Goal: Transaction & Acquisition: Purchase product/service

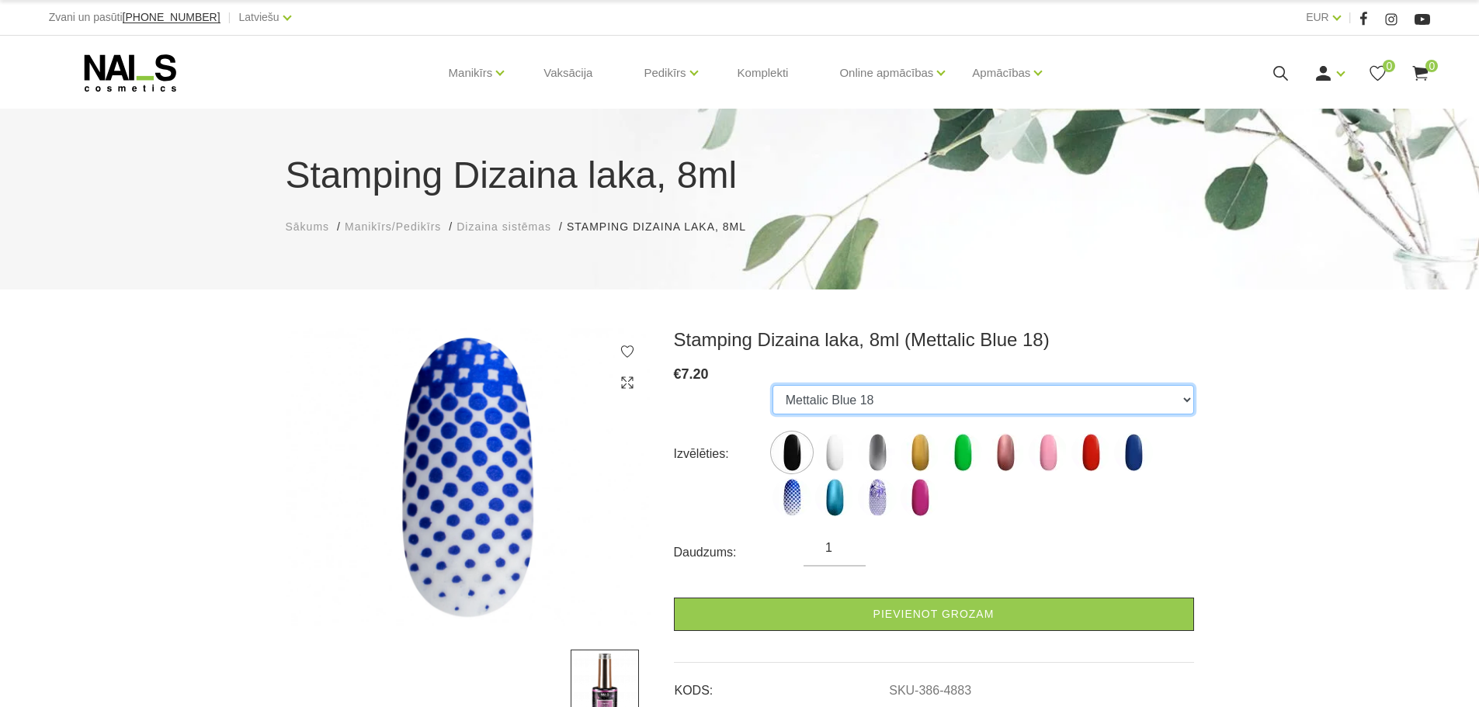
click at [1043, 393] on select "Black 06 White 07 Silver 12 Gold 26 Neon Green 20 Mettalic Old Rose 25 Light Pi…" at bounding box center [983, 399] width 422 height 29
click at [772, 385] on select "Black 06 White 07 Silver 12 Gold 26 Neon Green 20 Mettalic Old Rose 25 Light Pi…" at bounding box center [983, 399] width 422 height 29
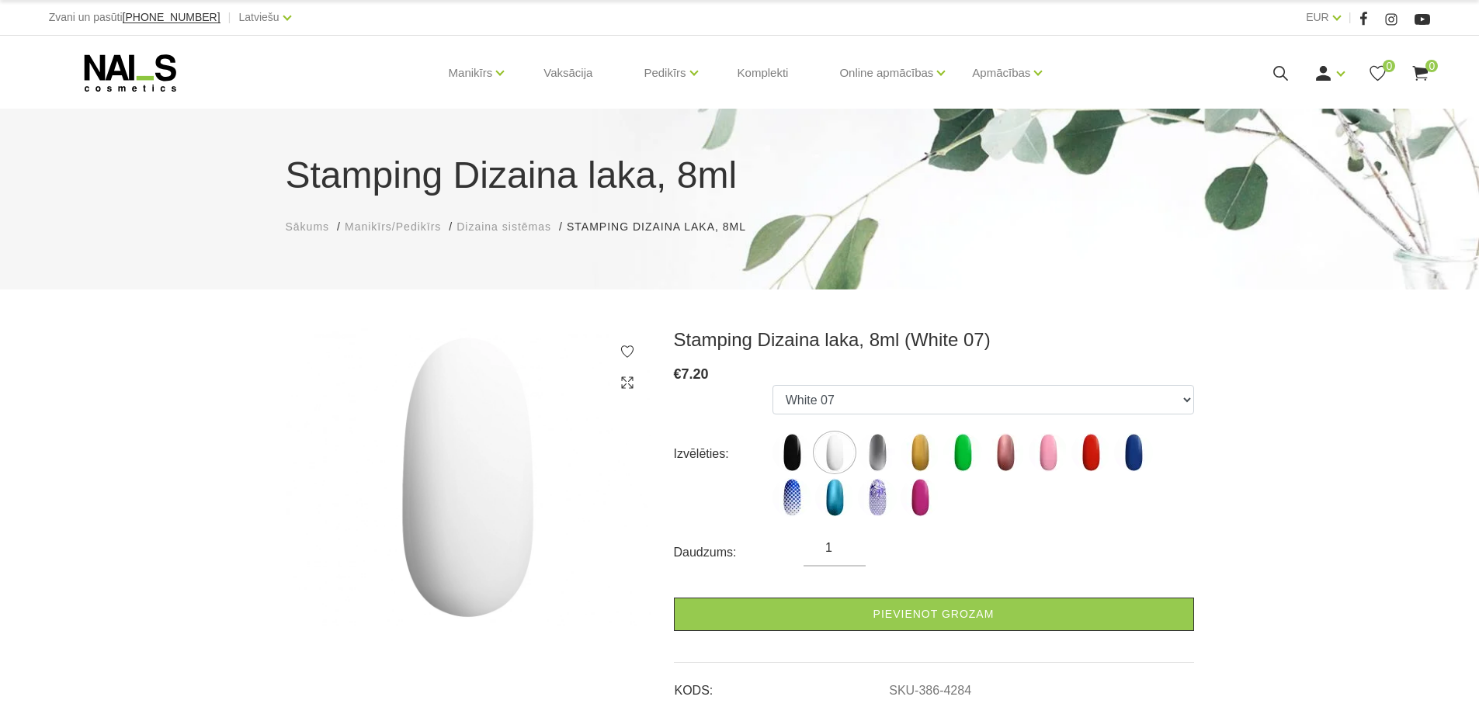
click at [1214, 507] on div "Stamping Dizaina laka, 8ml (White 07) € 7.20 Izvēlēties: Black 06 White 07 Silv…" at bounding box center [739, 660] width 1479 height 664
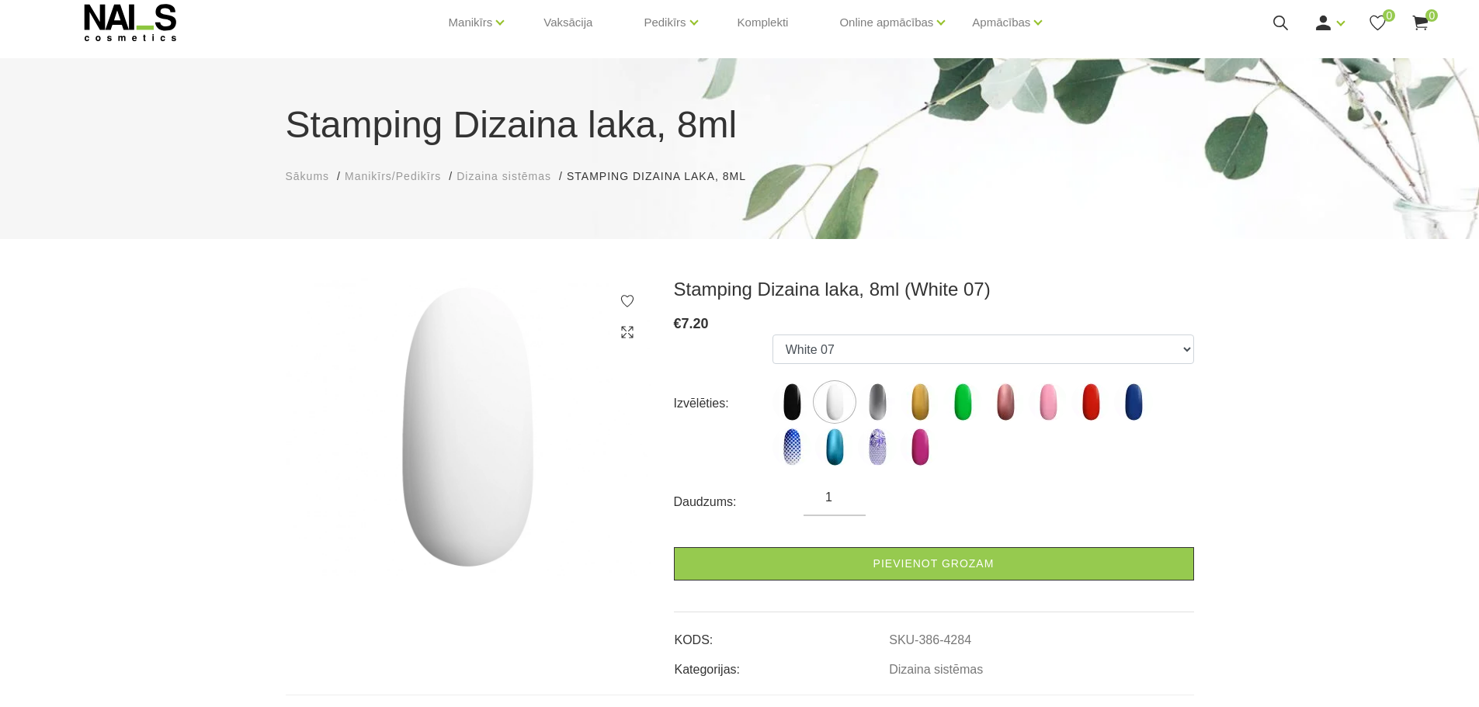
scroll to position [78, 0]
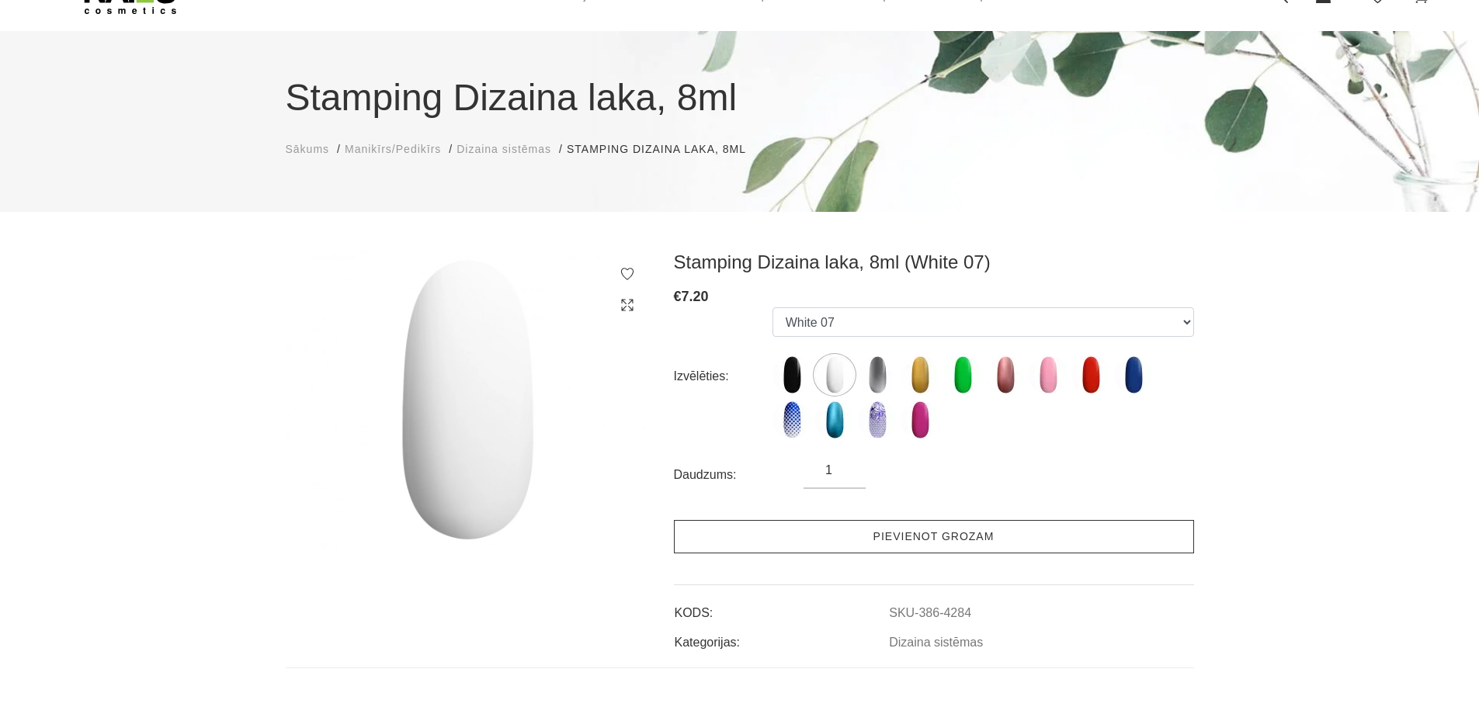
click at [931, 541] on link "Pievienot grozam" at bounding box center [934, 536] width 520 height 33
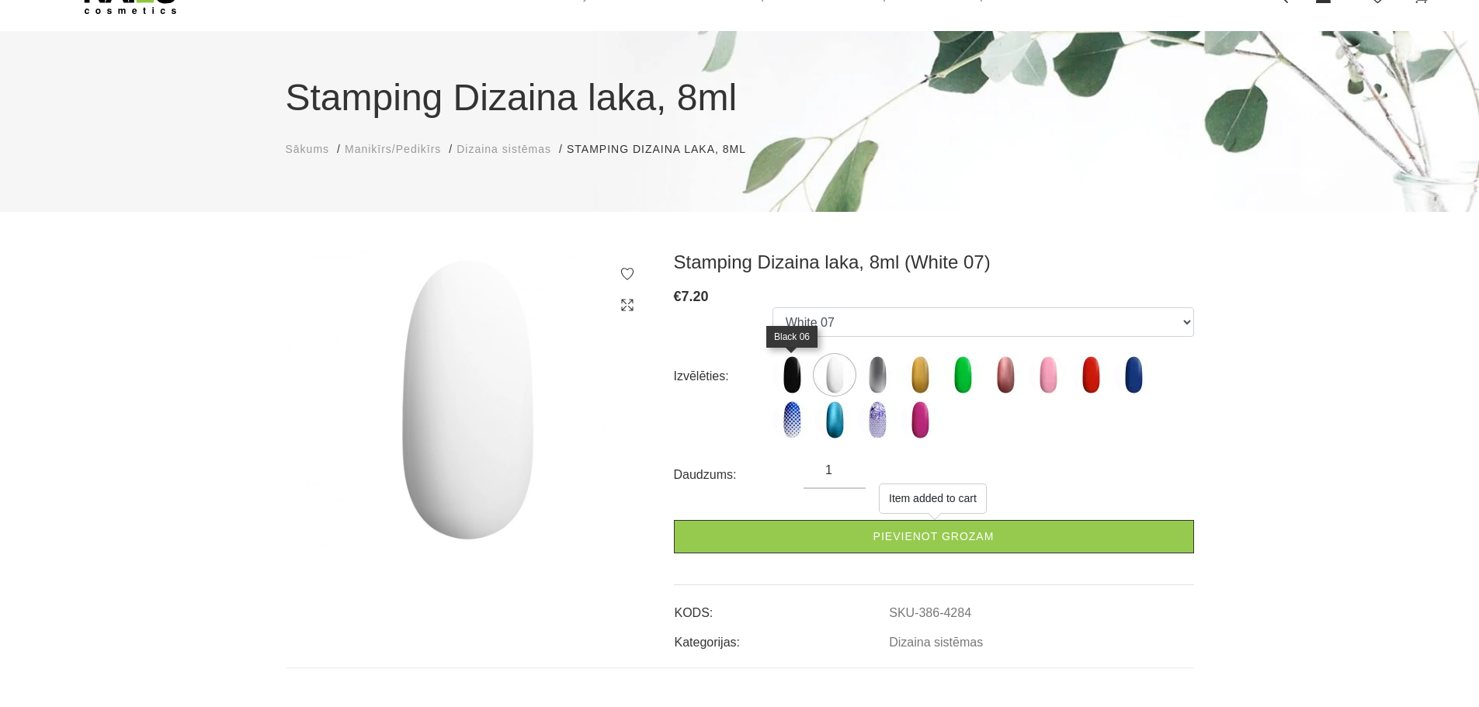
click at [793, 378] on img at bounding box center [791, 375] width 39 height 39
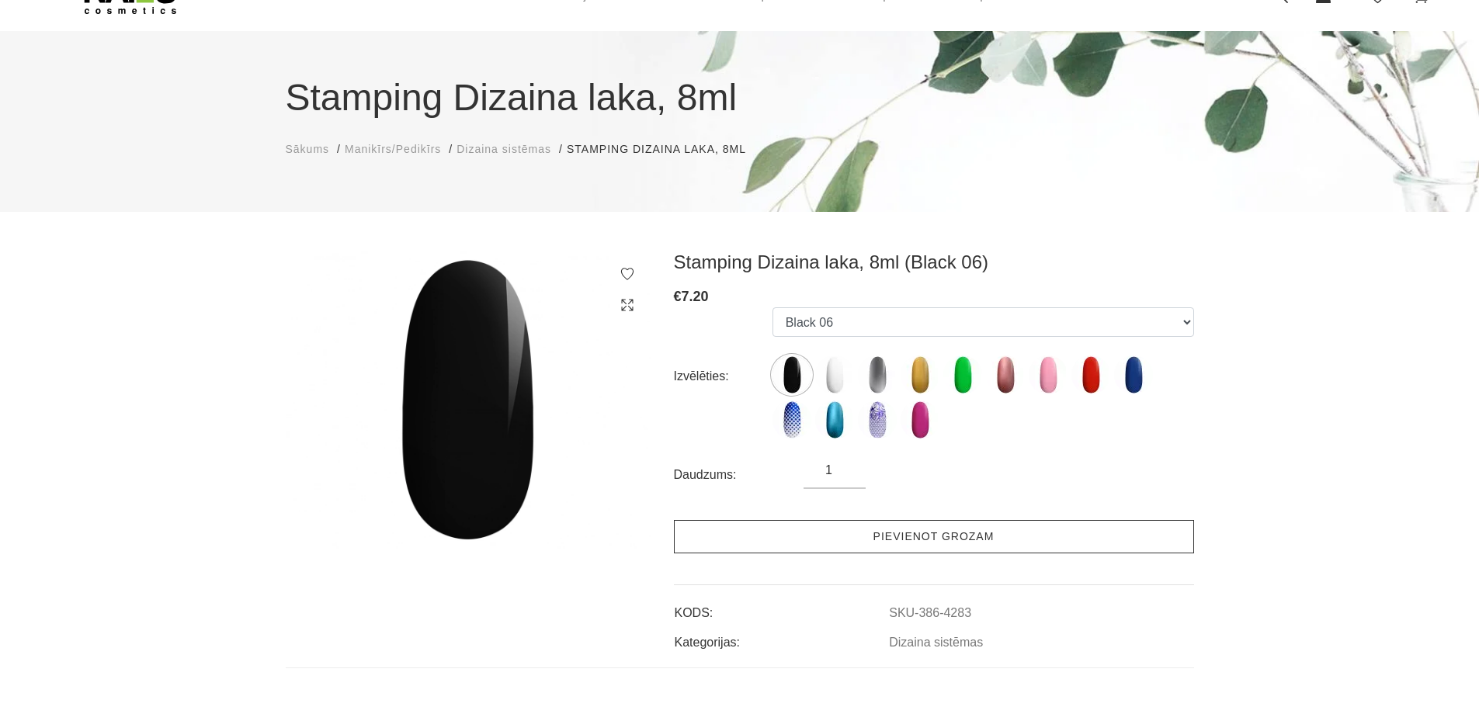
click at [903, 536] on link "Pievienot grozam" at bounding box center [934, 536] width 520 height 33
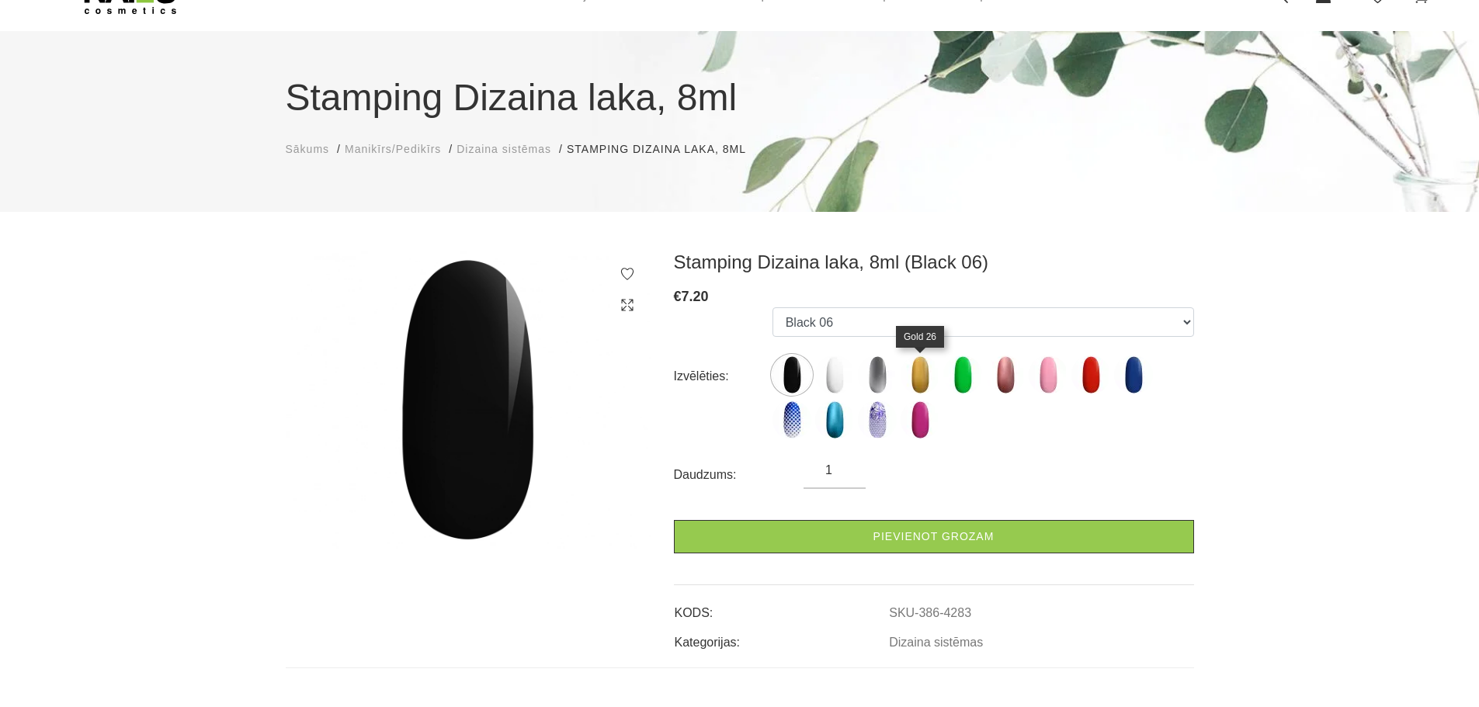
click at [924, 381] on img at bounding box center [919, 375] width 39 height 39
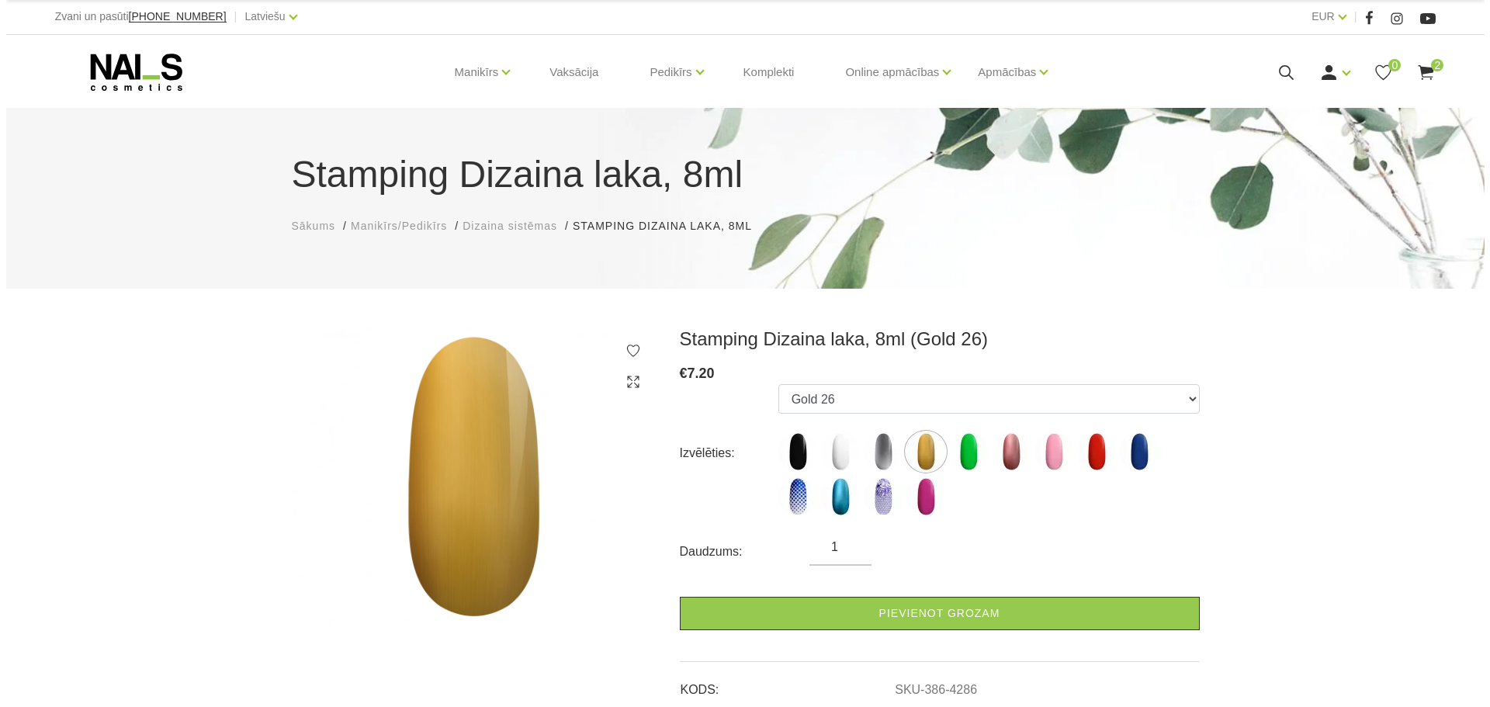
scroll to position [0, 0]
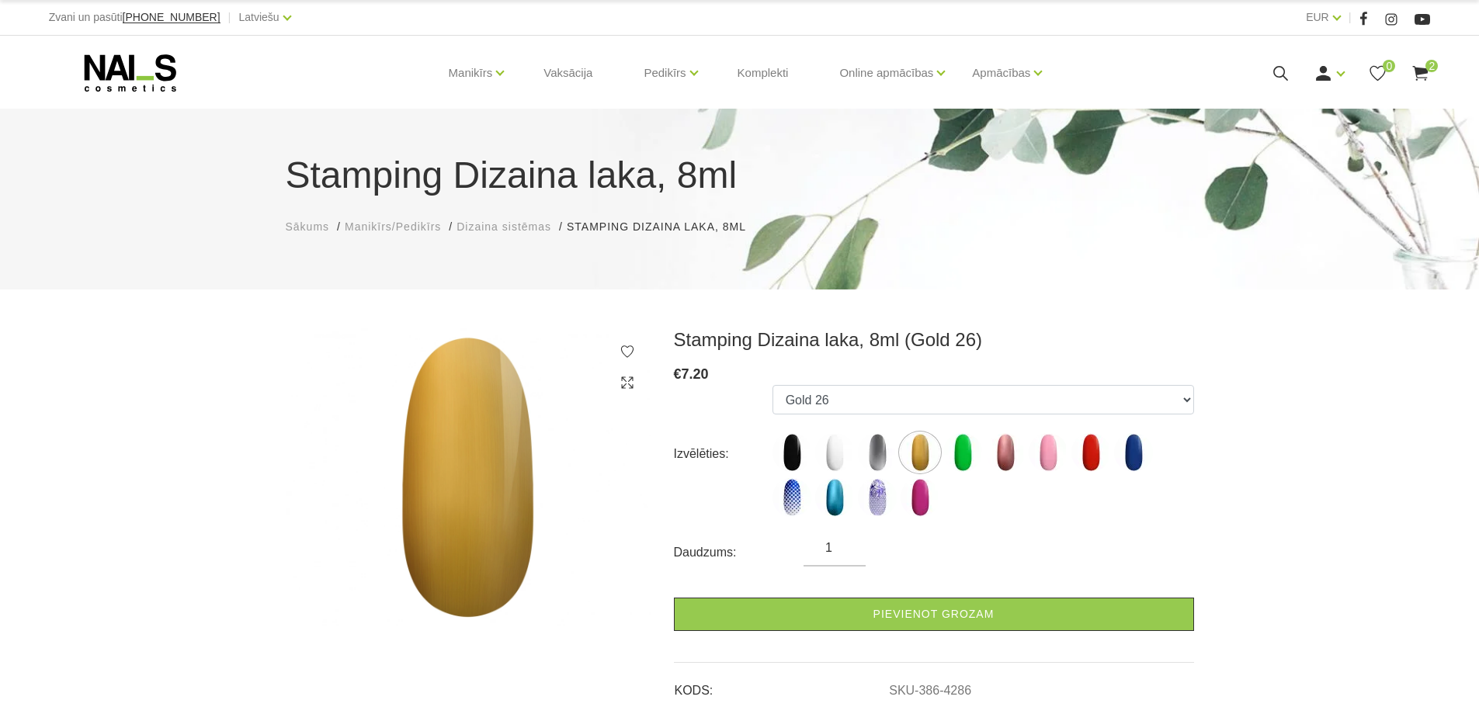
click at [1421, 64] on icon at bounding box center [1419, 73] width 19 height 19
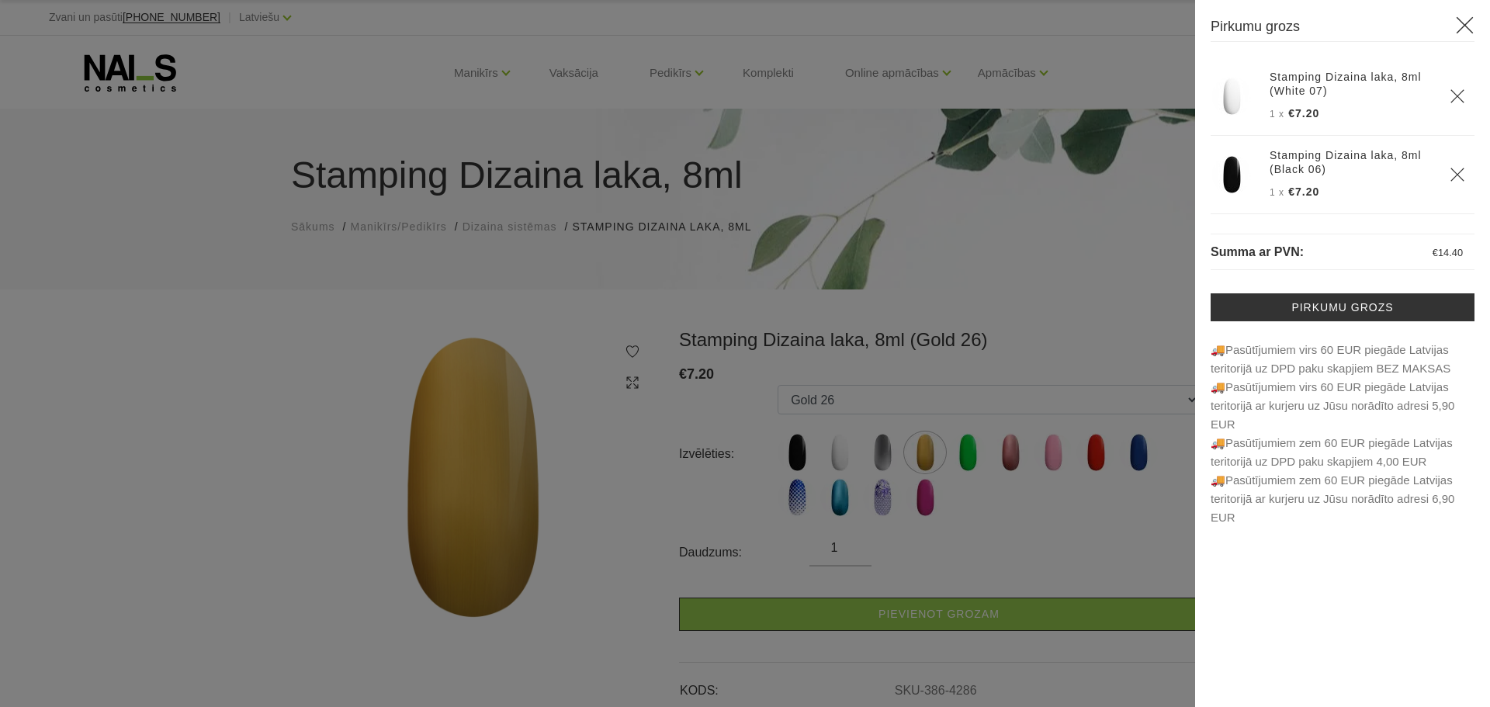
click at [1057, 545] on div at bounding box center [745, 353] width 1490 height 707
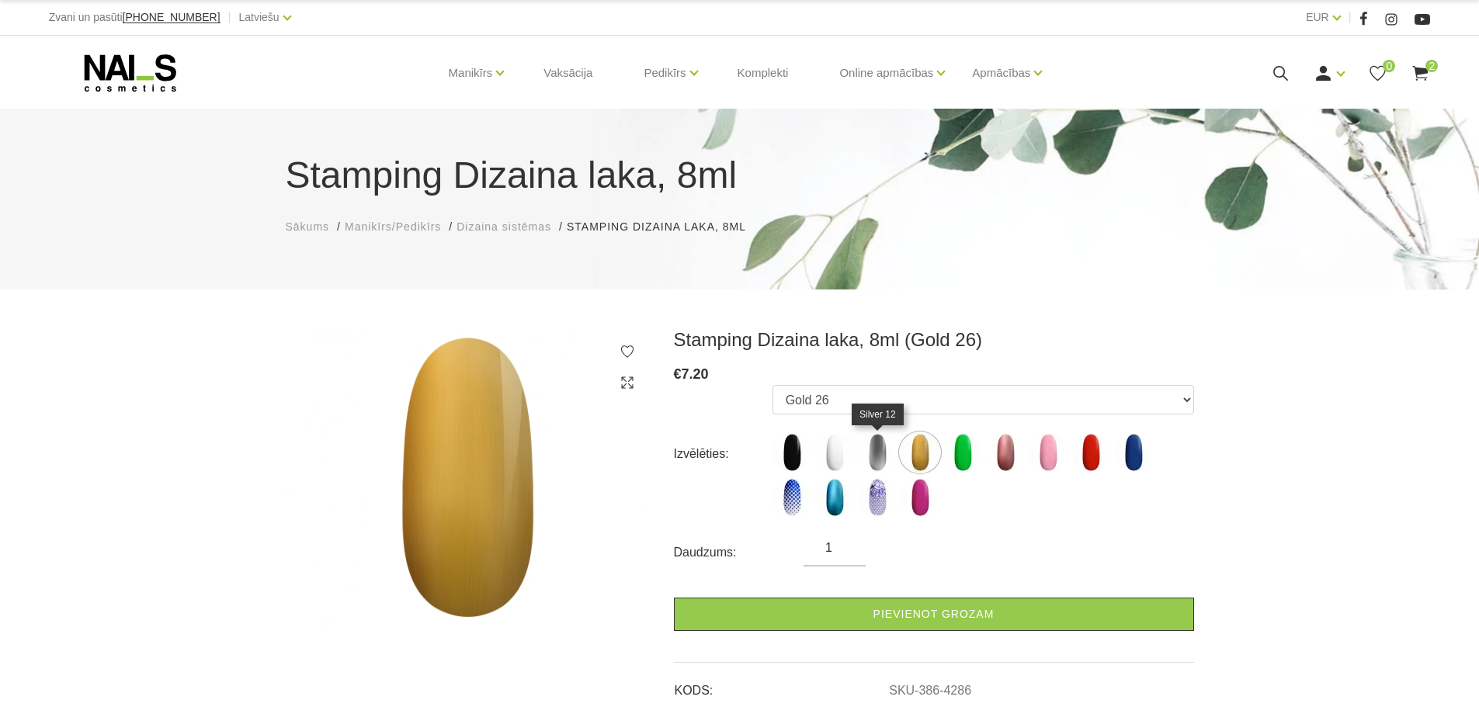
click at [883, 447] on img at bounding box center [877, 452] width 39 height 39
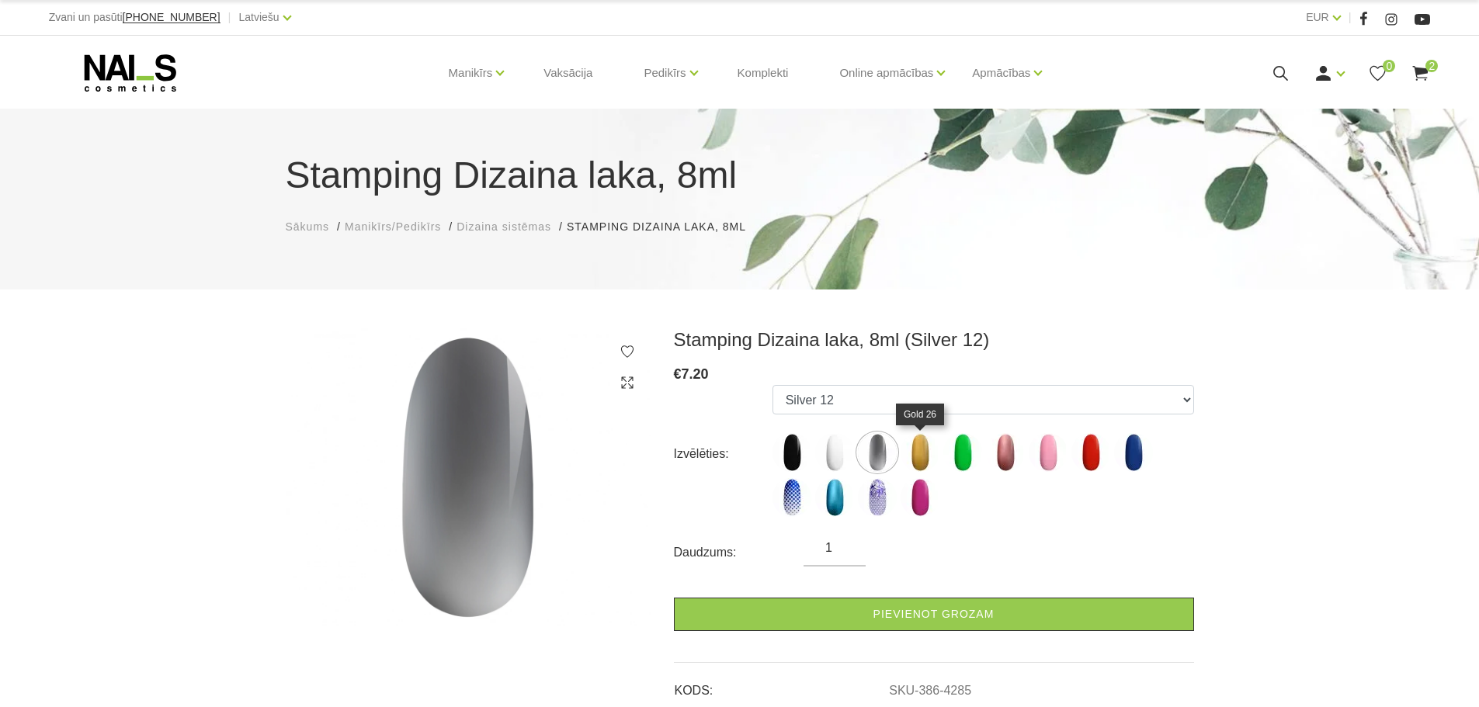
click at [914, 452] on img at bounding box center [919, 452] width 39 height 39
select select "4286"
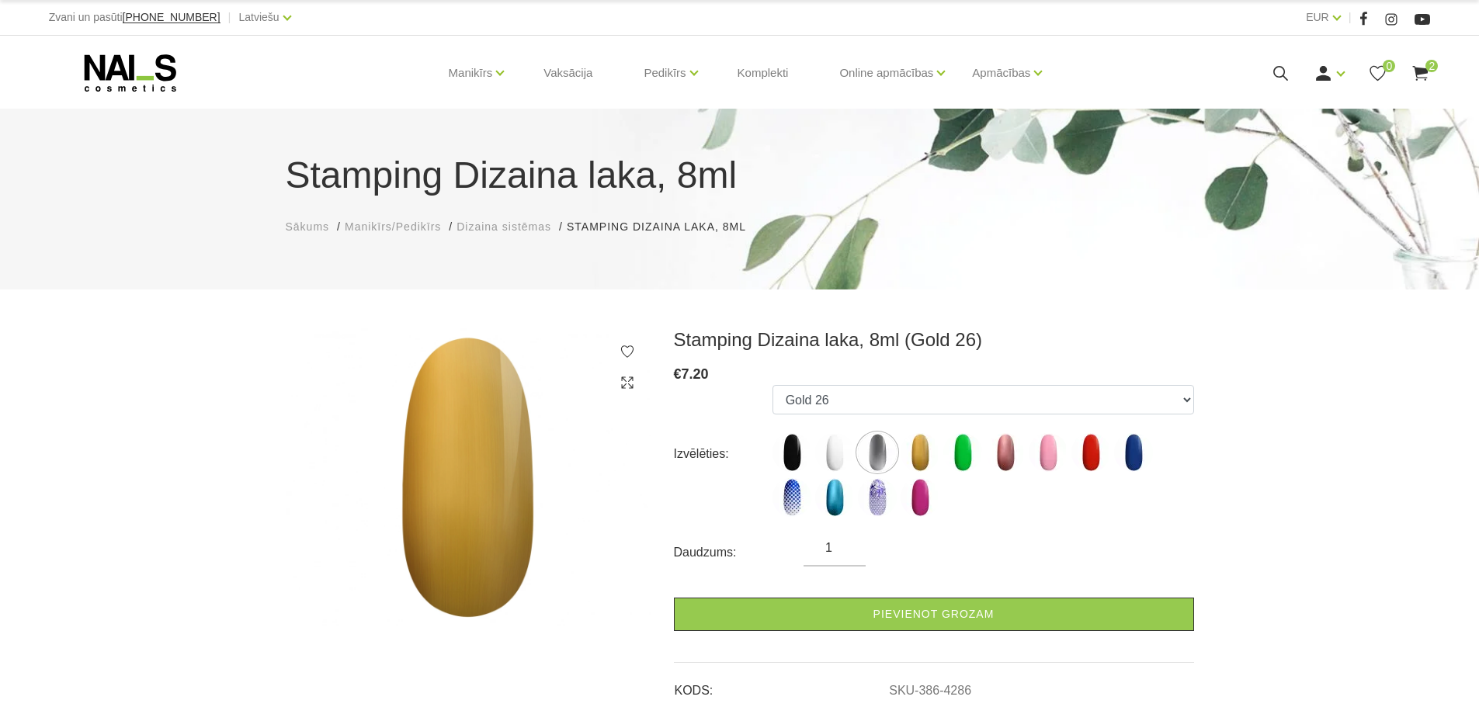
click at [1425, 66] on span "2" at bounding box center [1431, 66] width 12 height 12
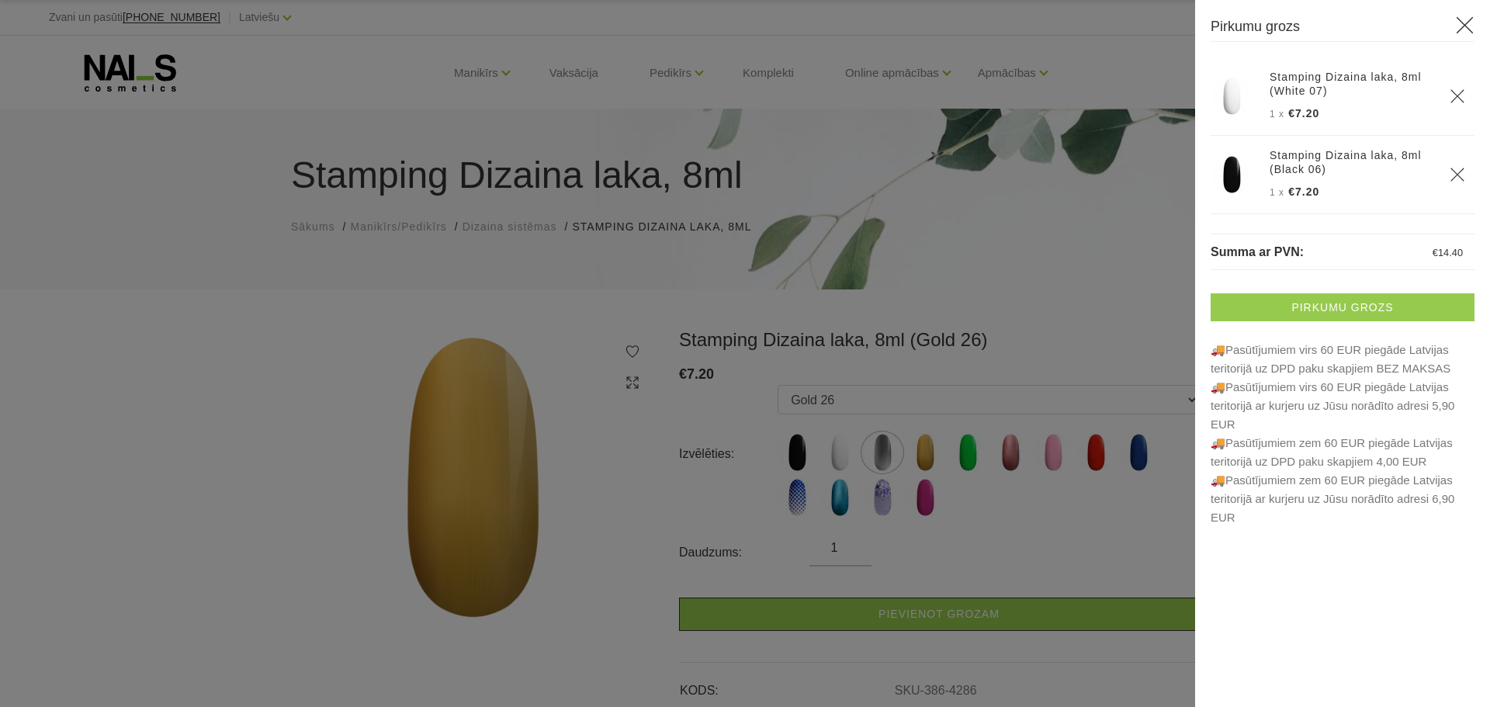
click at [1315, 299] on link "Pirkumu grozs" at bounding box center [1343, 307] width 264 height 28
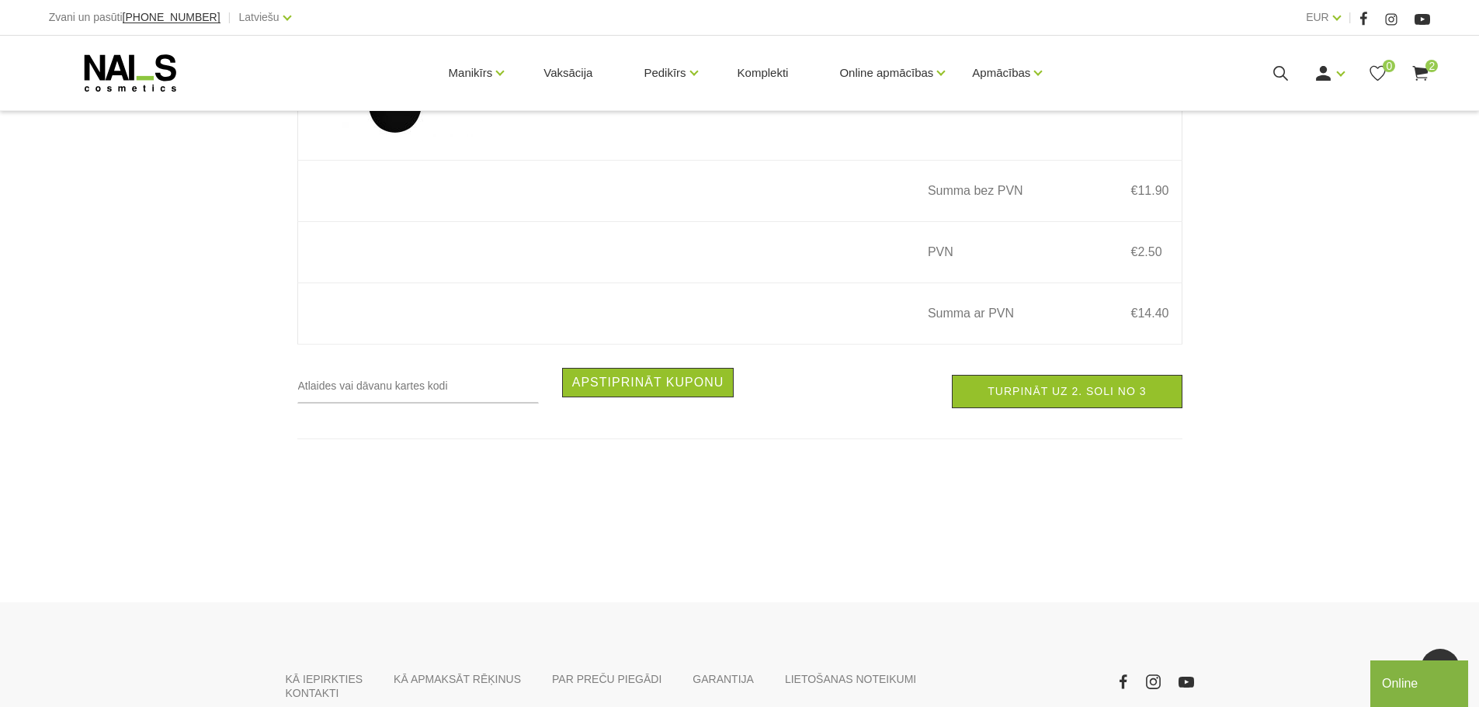
scroll to position [694, 0]
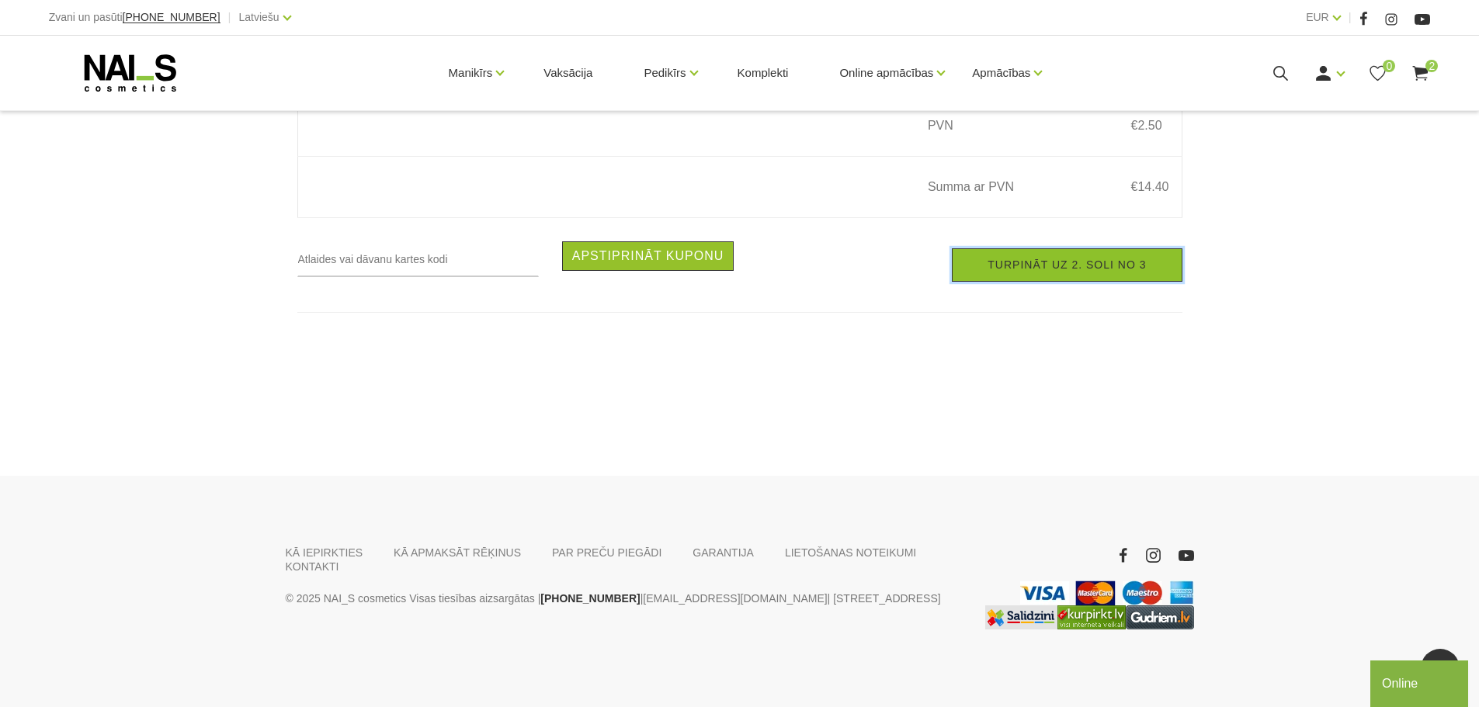
click at [1093, 269] on link "Turpināt uz 2. soli no 3" at bounding box center [1067, 264] width 230 height 33
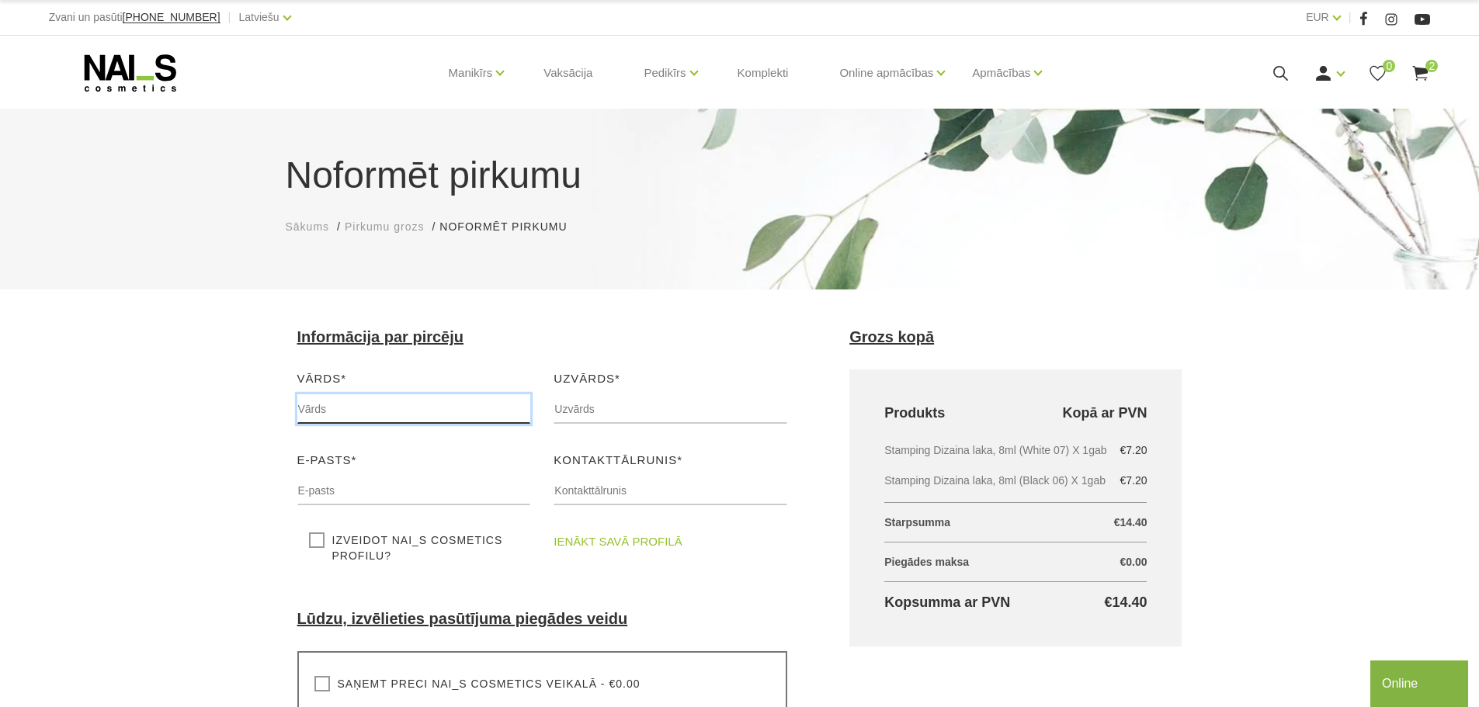
click at [439, 413] on input "text" at bounding box center [414, 408] width 234 height 29
type input "Jekaterina"
type input "Ivicka"
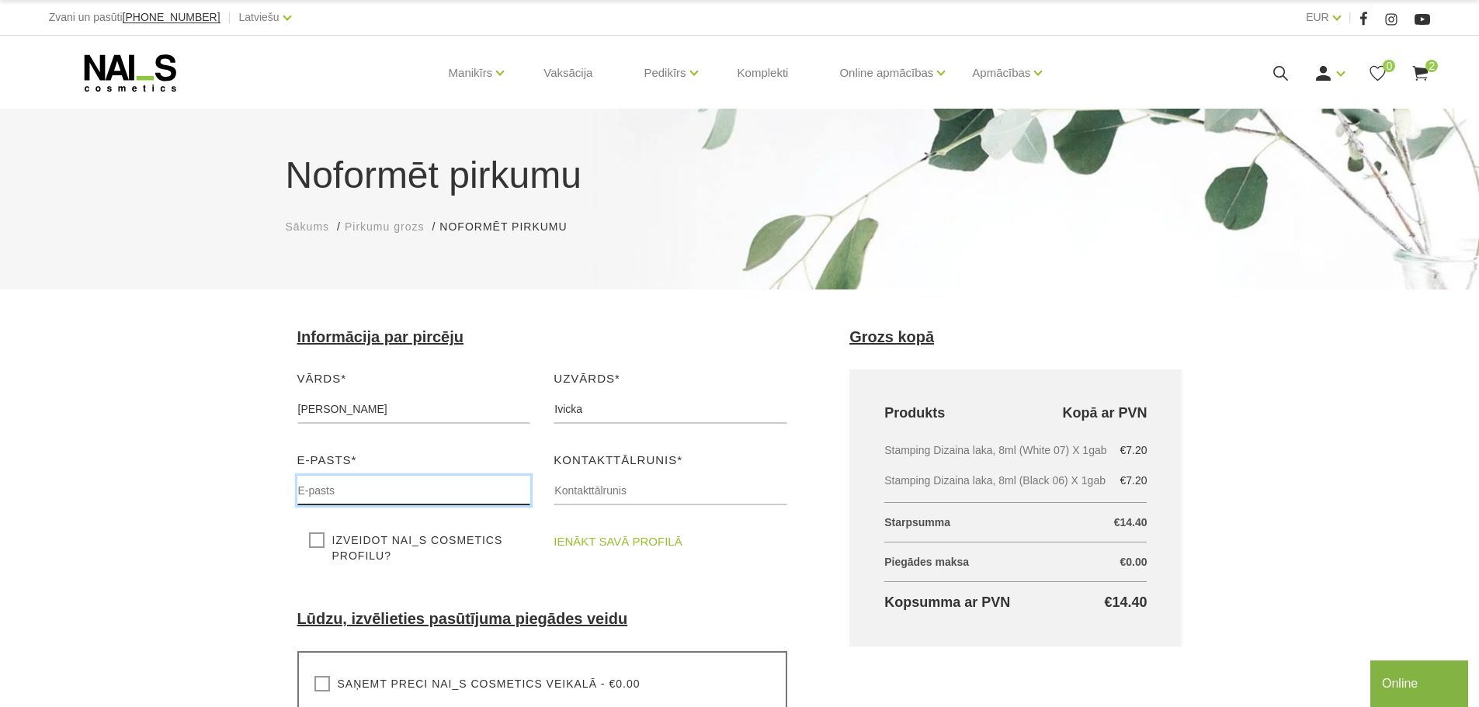
type input "jekaterina.ivicka@gmail.com"
type input "29135877"
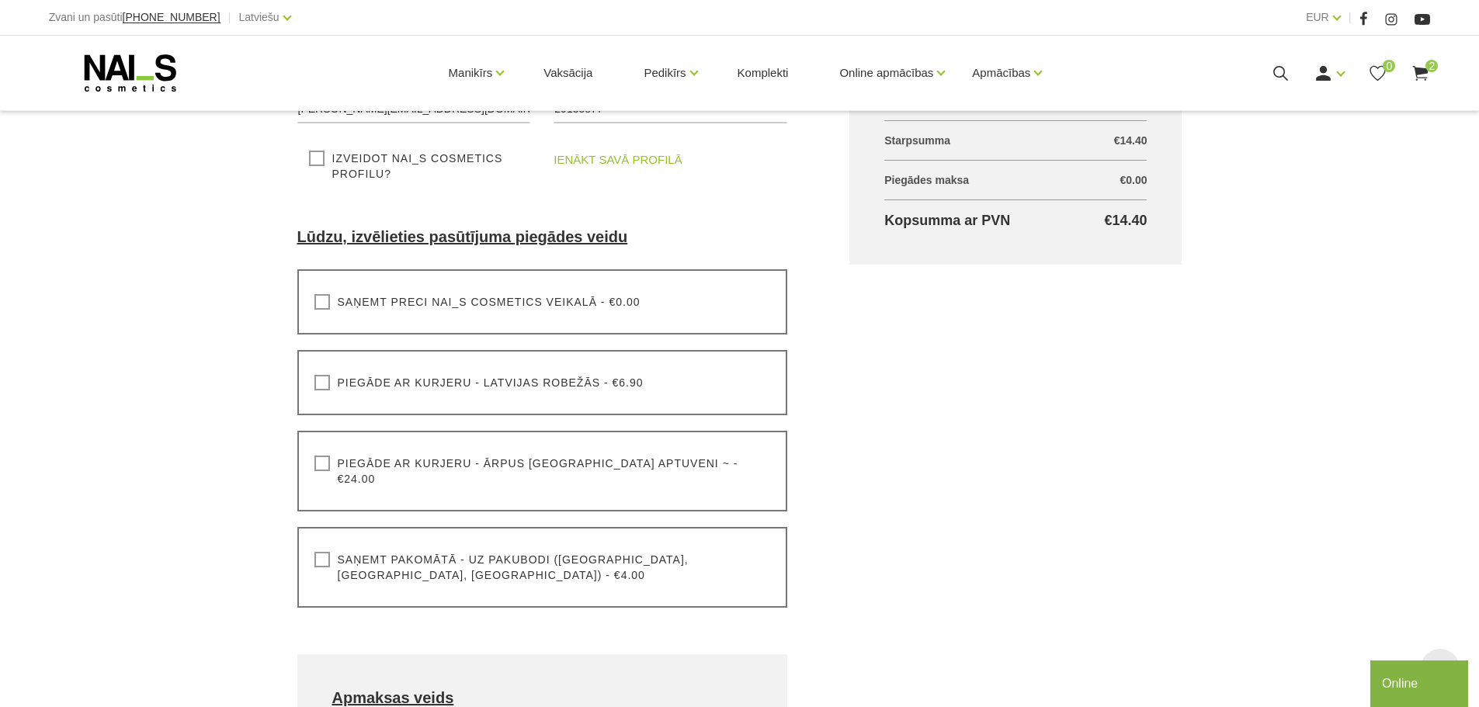
scroll to position [388, 0]
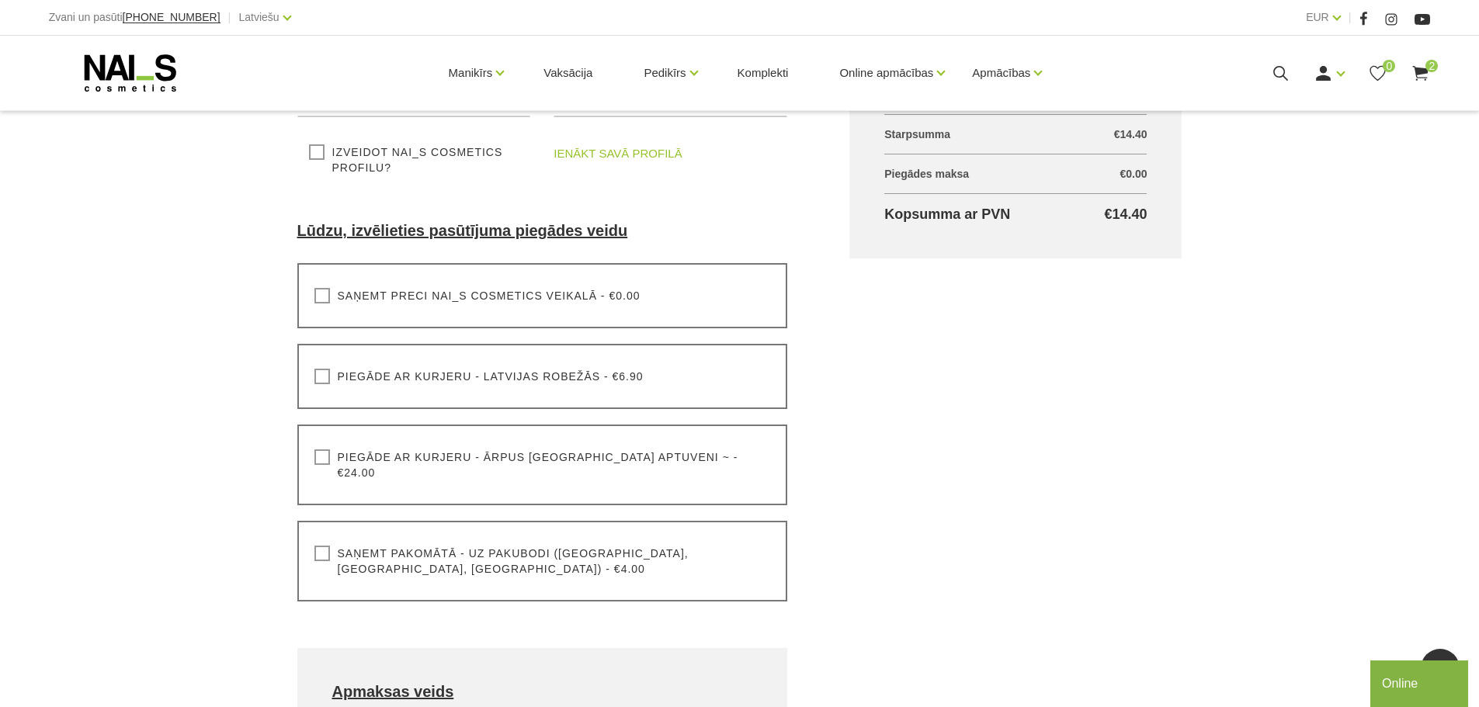
click at [352, 546] on label "Saņemt pakomātā - uz pakubodi (Latvija, Lietuva, Igaunija) - €4.00" at bounding box center [542, 561] width 456 height 31
click at [0, 0] on input "Saņemt pakomātā - uz pakubodi (Latvija, Lietuva, Igaunija) - €4.00" at bounding box center [0, 0] width 0 height 0
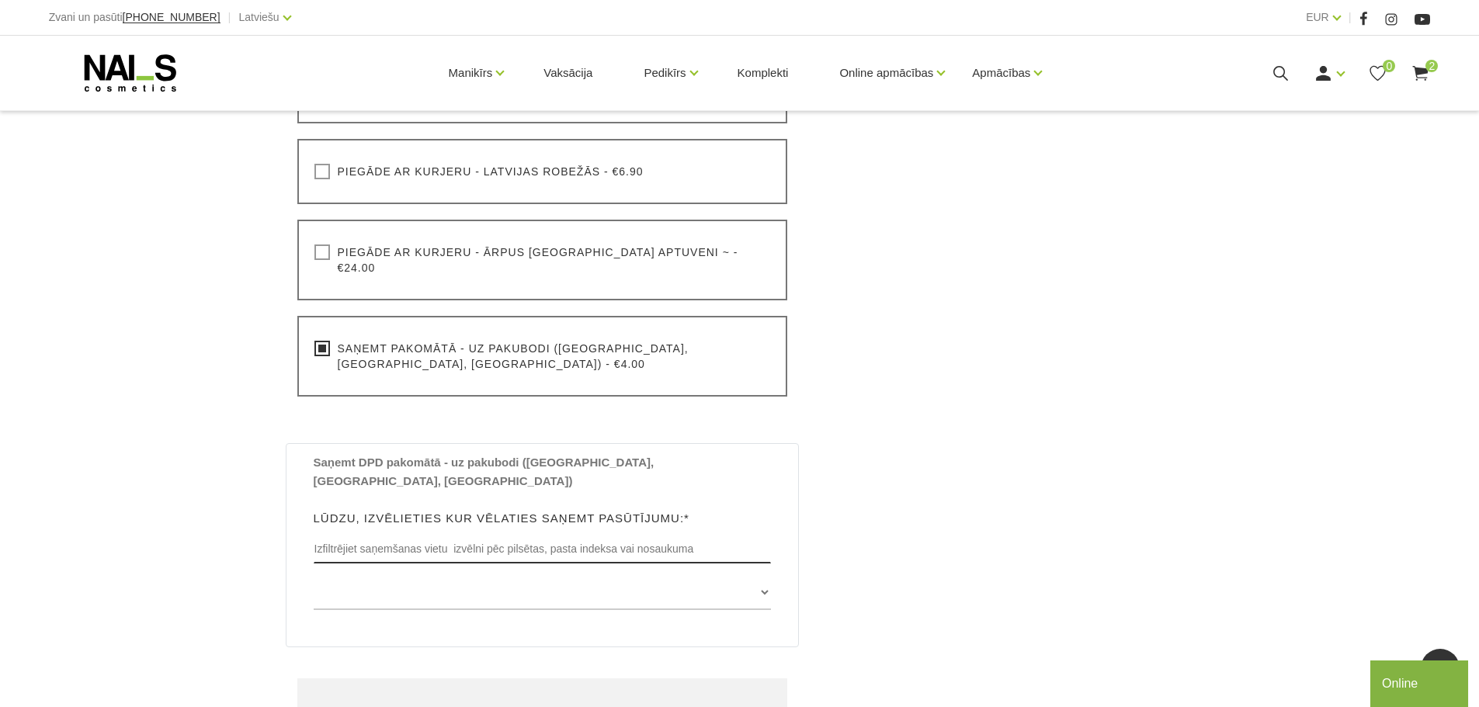
scroll to position [621, 0]
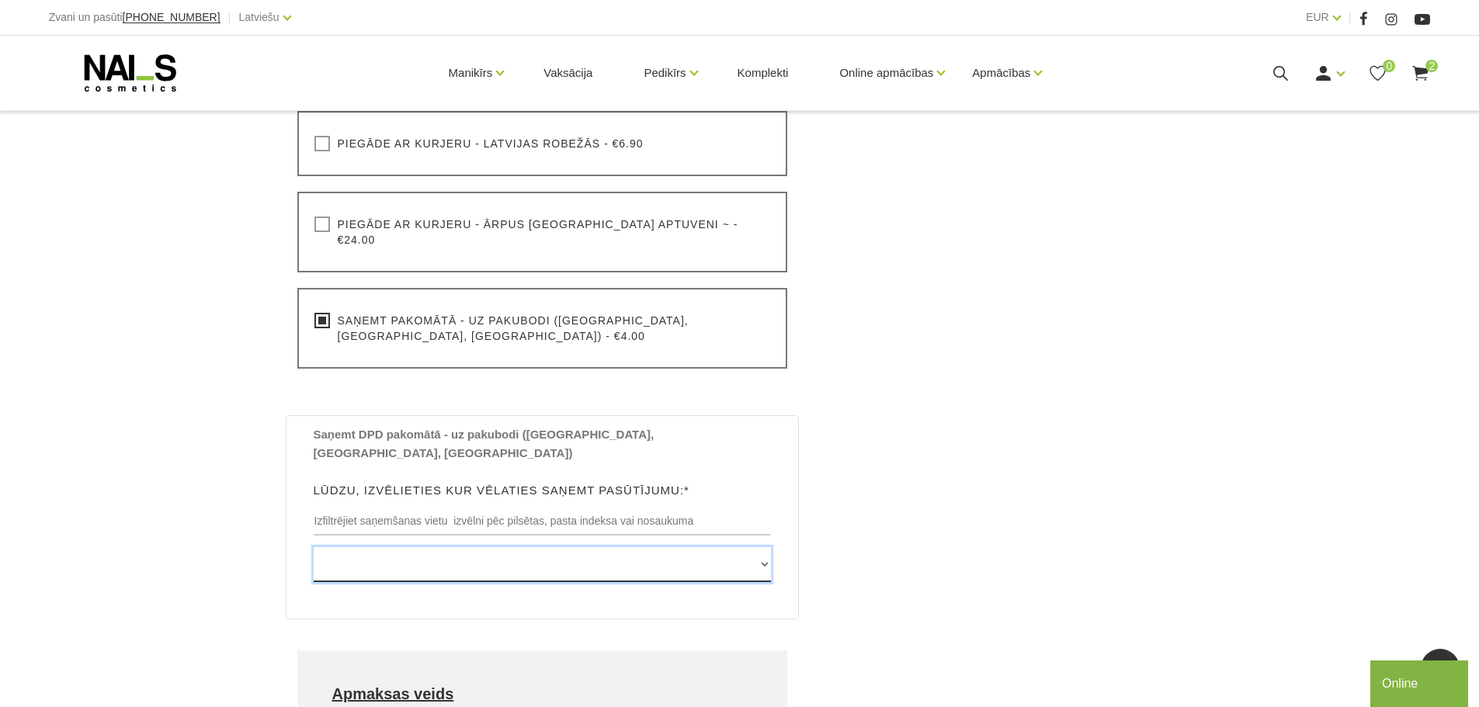
click at [545, 547] on select "Edvarta Virzas iela 2 , IECAVA, LV3913, (Paku Skapis TOP Iecava) Rīgas iela 27 …" at bounding box center [543, 564] width 458 height 35
select select "Stirnu iela 26 , RĪGA, LV1084, (Paku Skapis Rimi Stirnu)"
click at [314, 547] on select "Edvarta Virzas iela 2 , IECAVA, LV3913, (Paku Skapis TOP Iecava) Rīgas iela 27 …" at bounding box center [543, 564] width 458 height 35
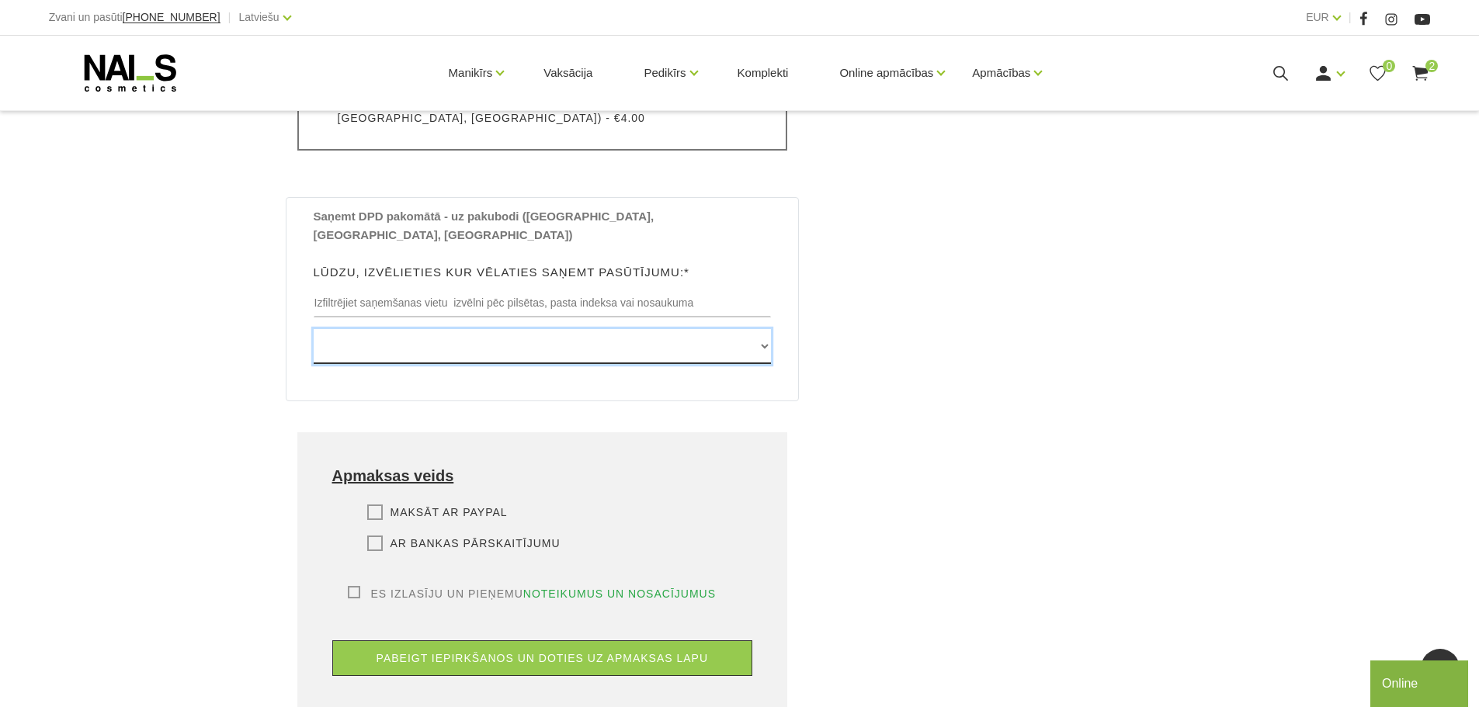
scroll to position [854, 0]
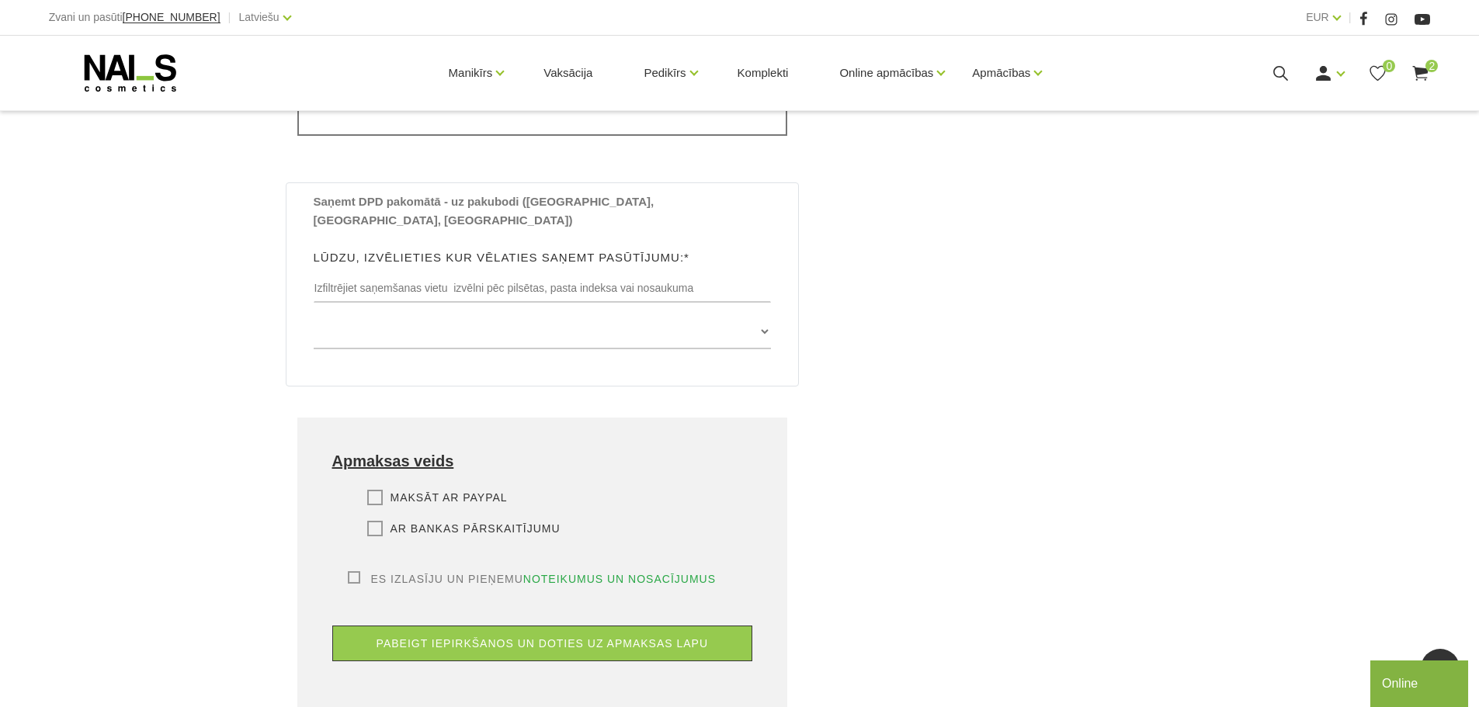
click at [416, 490] on label "Maksāt ar PayPal" at bounding box center [437, 498] width 141 height 16
click at [0, 0] on input "Maksāt ar PayPal" at bounding box center [0, 0] width 0 height 0
click at [336, 571] on div "Es izlasīju un pieņemu noteikumus un nosacījumus Lai veiktu pasūtījumu, jums ir…" at bounding box center [542, 579] width 421 height 16
click at [352, 571] on label "Es izlasīju un pieņemu noteikumus un nosacījumus" at bounding box center [532, 579] width 369 height 16
click at [0, 0] on input "Es izlasīju un pieņemu noteikumus un nosacījumus" at bounding box center [0, 0] width 0 height 0
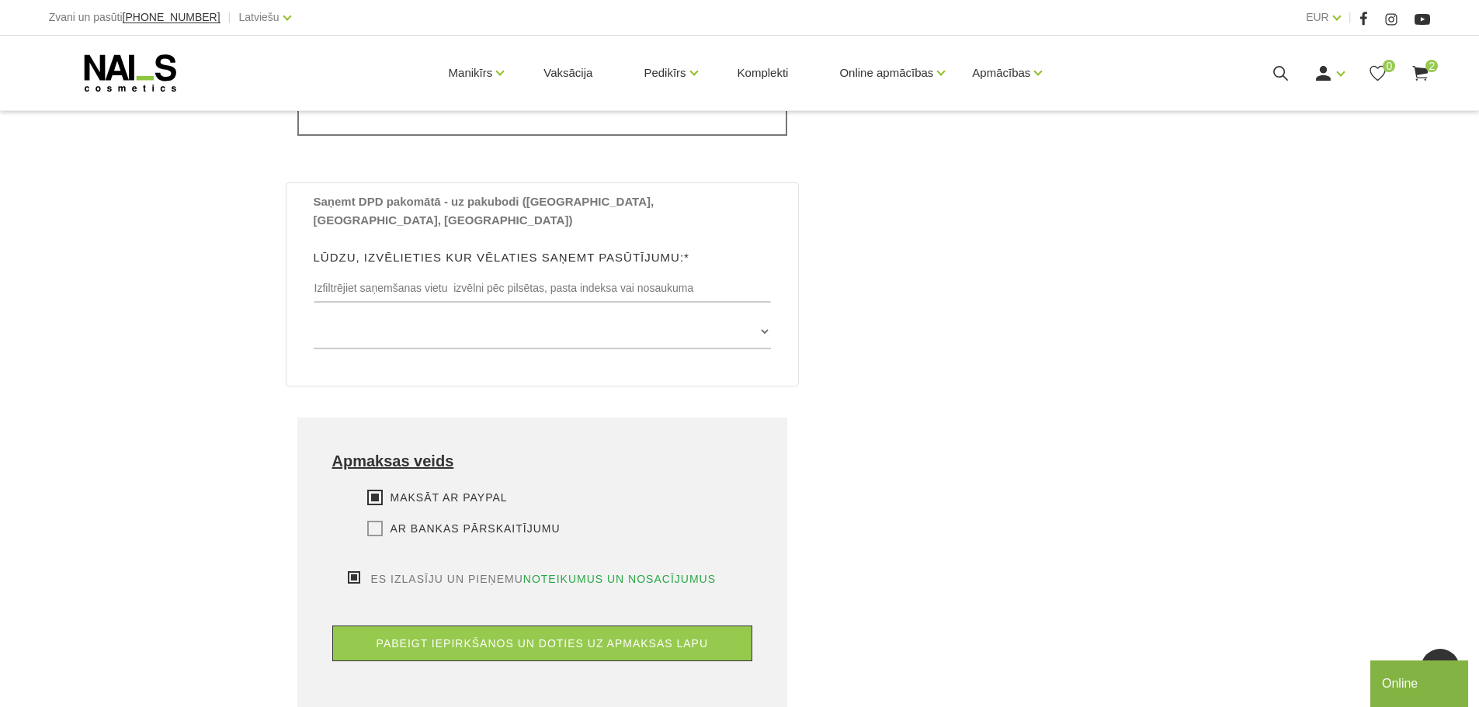
click at [497, 521] on label "Ar bankas pārskaitījumu" at bounding box center [463, 529] width 193 height 16
click at [0, 0] on input "Ar bankas pārskaitījumu" at bounding box center [0, 0] width 0 height 0
click at [458, 490] on label "Maksāt ar PayPal" at bounding box center [437, 498] width 141 height 16
click at [0, 0] on input "Maksāt ar PayPal" at bounding box center [0, 0] width 0 height 0
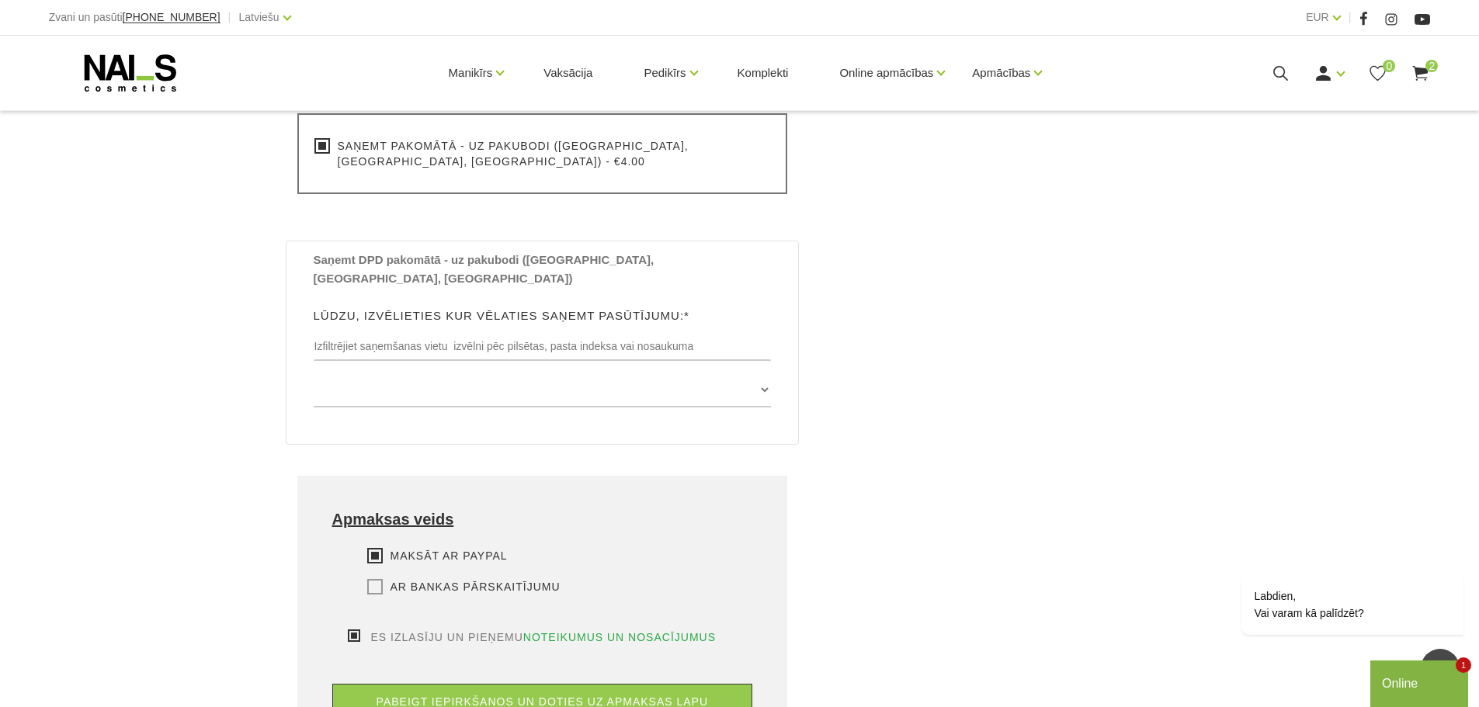
scroll to position [932, 0]
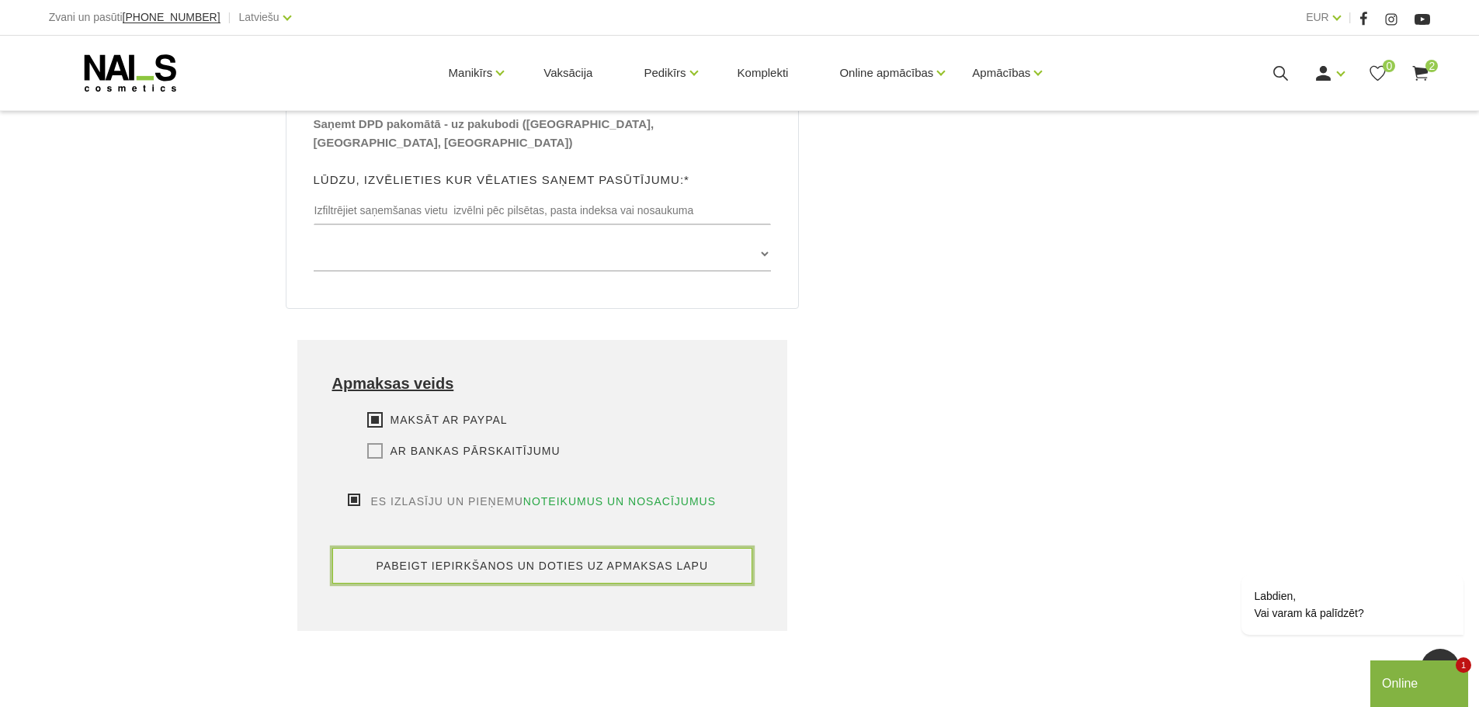
click at [577, 548] on button "pabeigt iepirkšanos un doties uz apmaksas lapu" at bounding box center [542, 566] width 421 height 36
